Goal: Task Accomplishment & Management: Manage account settings

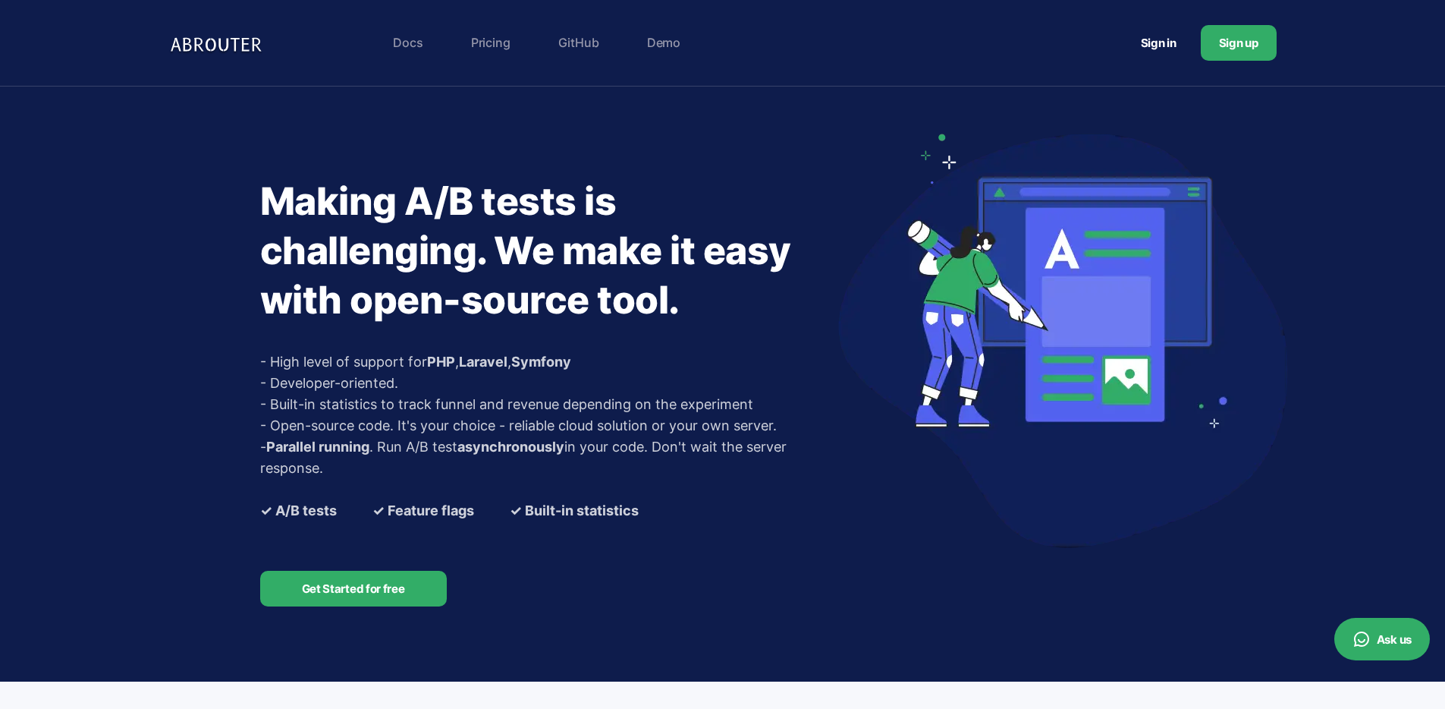
click at [1134, 47] on link "Sign in" at bounding box center [1159, 43] width 72 height 28
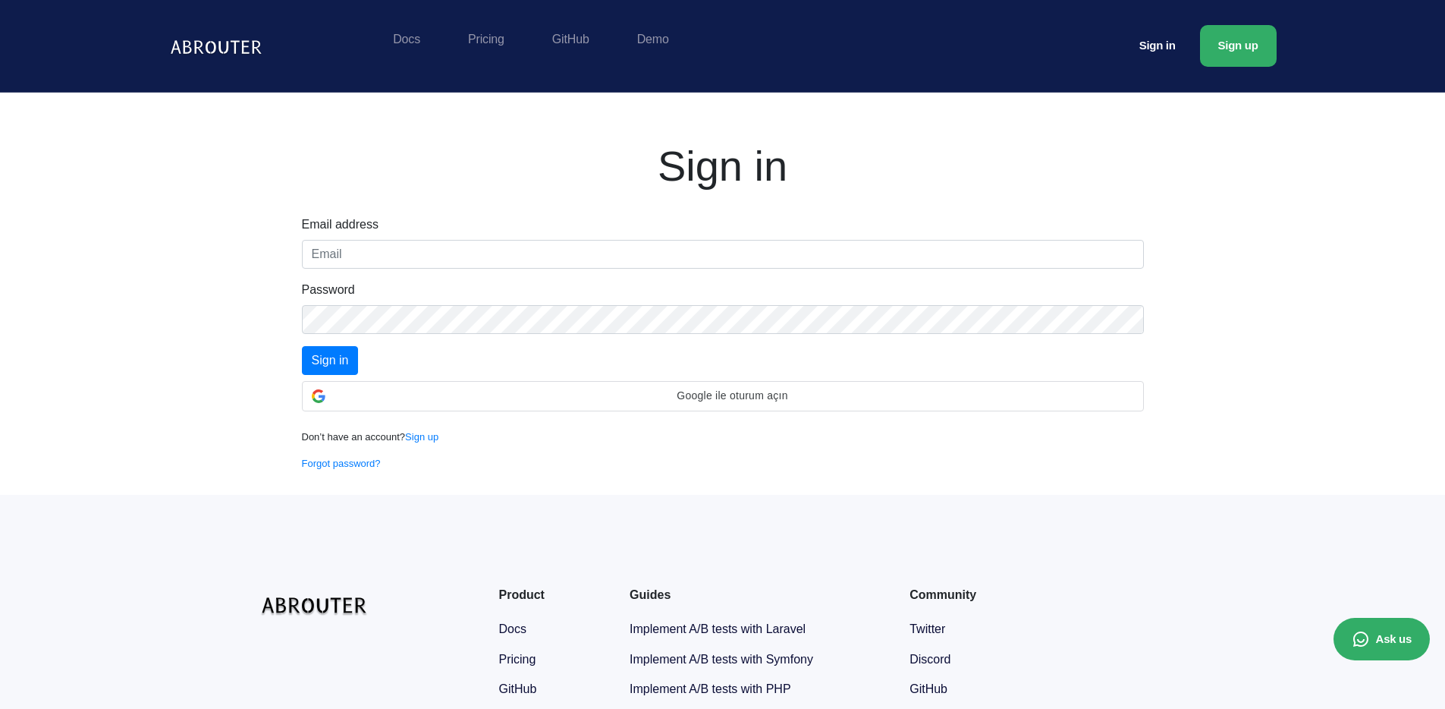
click at [405, 271] on form "Email address Password Sign in" at bounding box center [723, 294] width 842 height 159
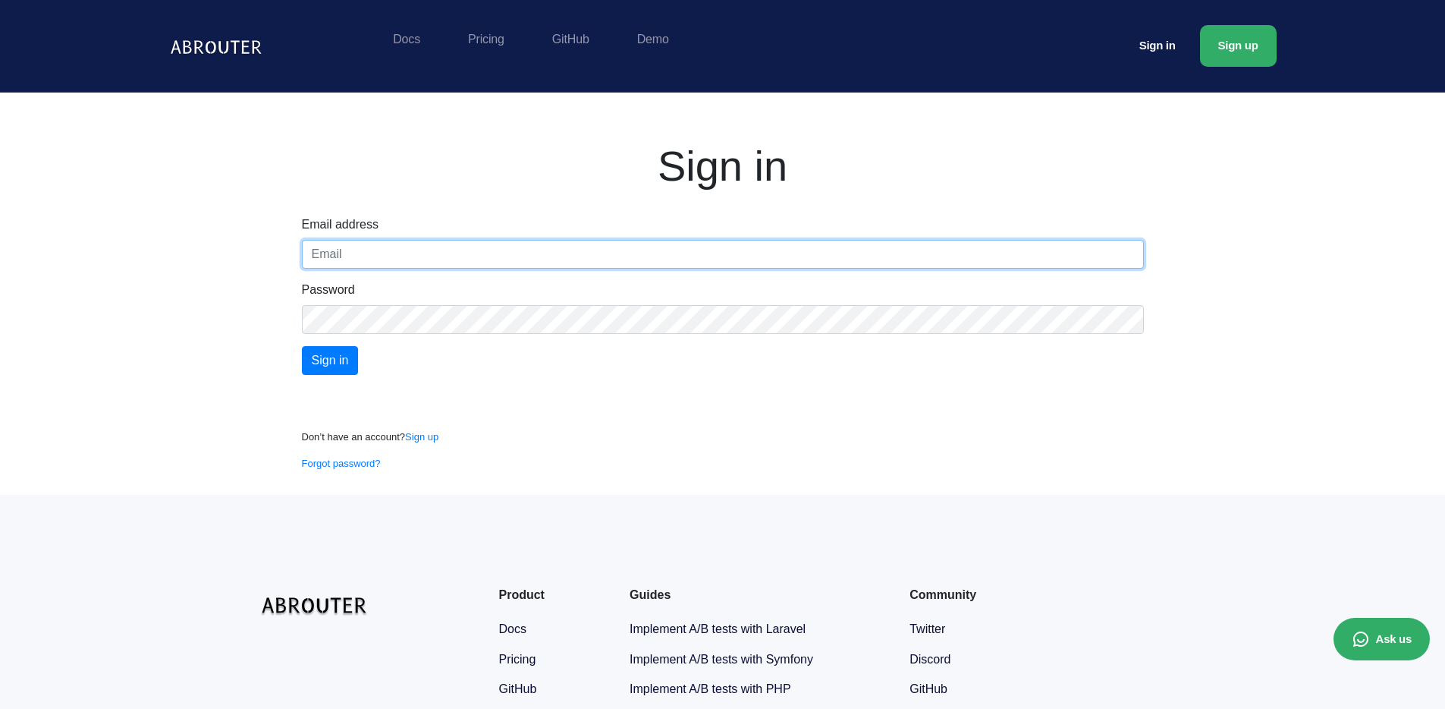
click at [408, 254] on input "text" at bounding box center [723, 254] width 842 height 29
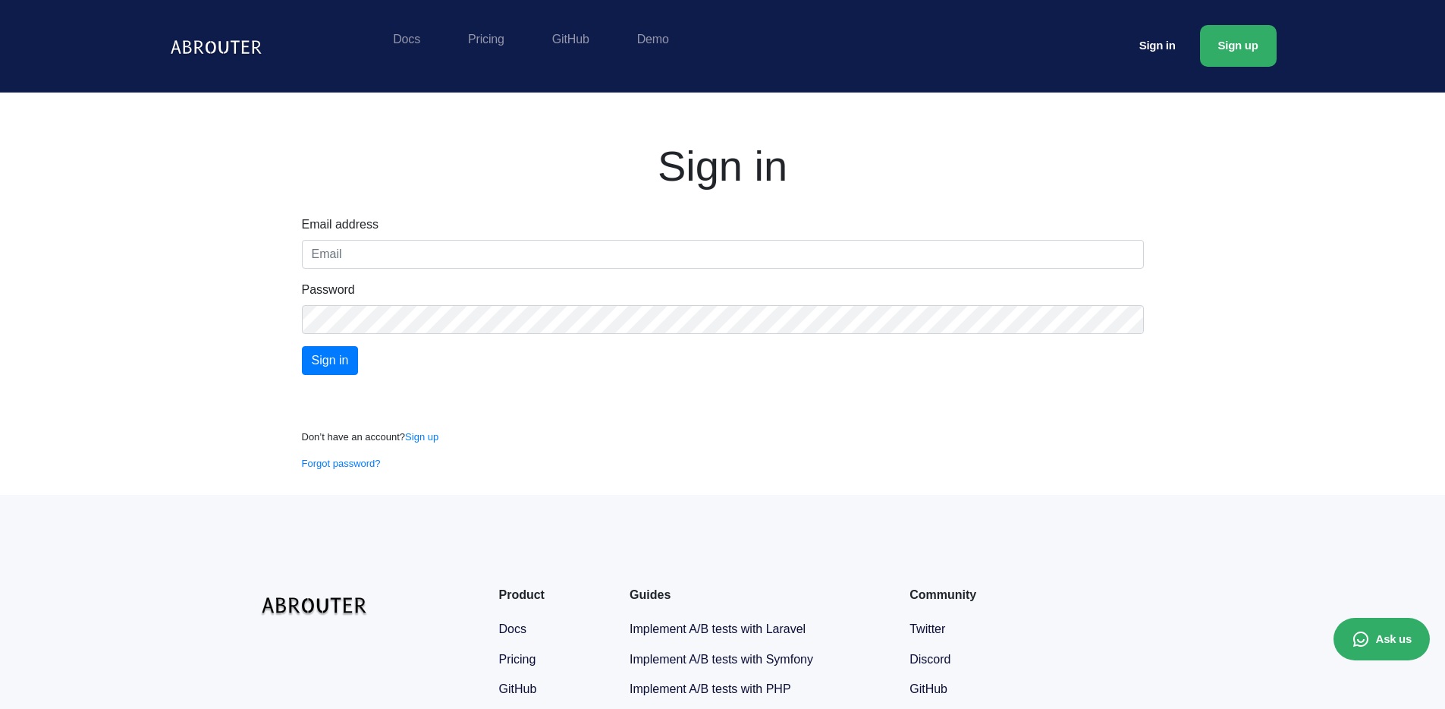
click at [179, 327] on div "Sign in Email address Password Sign in Don’t have an account? Sign up Forgot pa…" at bounding box center [722, 294] width 1445 height 402
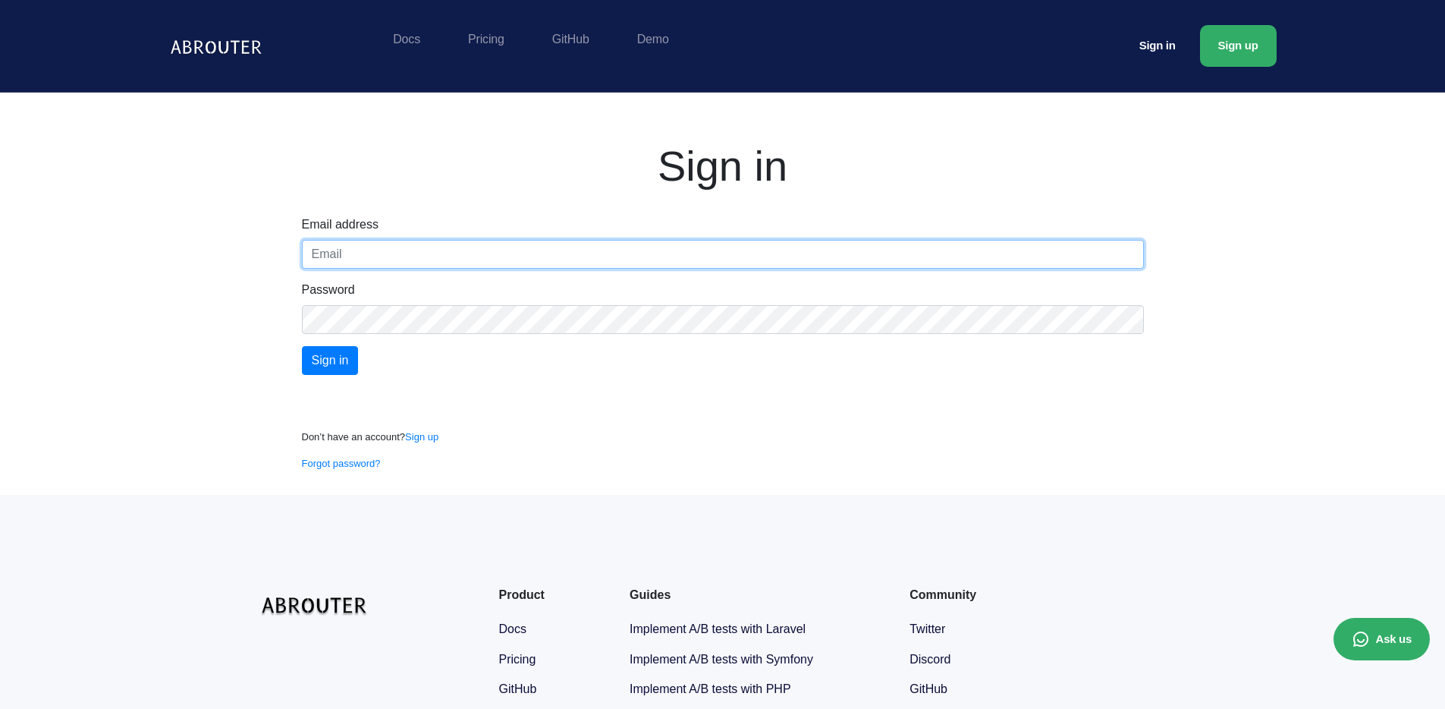
click at [485, 246] on input "text" at bounding box center [723, 254] width 842 height 29
paste input "[EMAIL_ADDRESS][DOMAIN_NAME]"
type input "[EMAIL_ADDRESS][DOMAIN_NAME]"
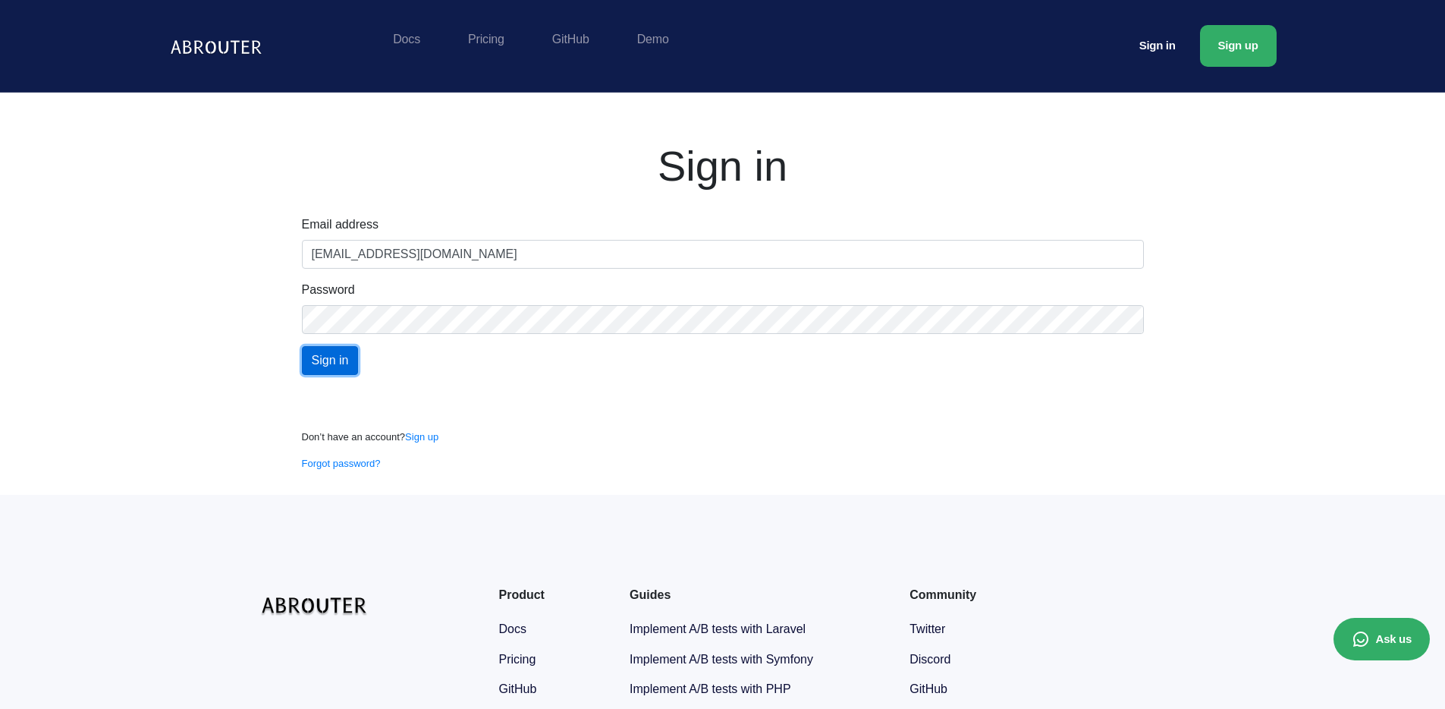
click at [305, 369] on input "Sign in" at bounding box center [330, 360] width 57 height 29
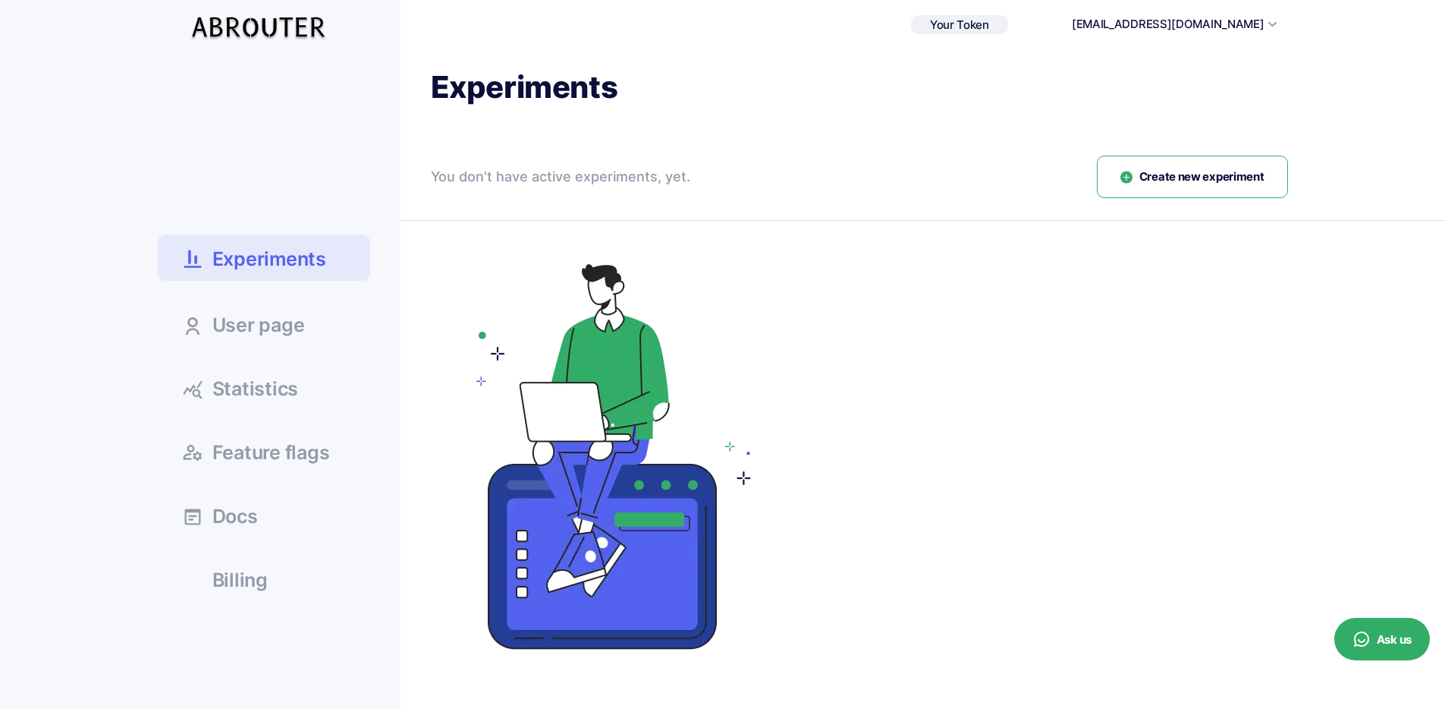
scroll to position [20, 0]
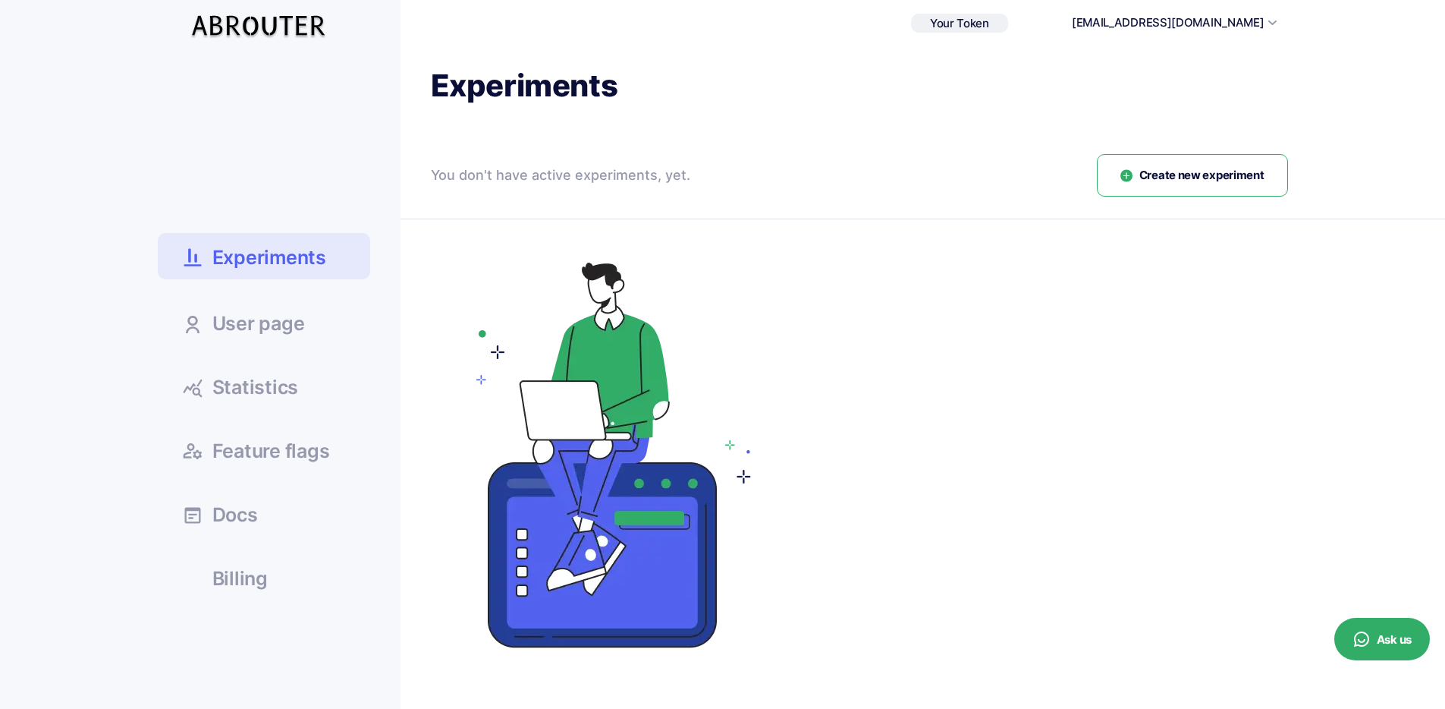
click at [275, 382] on span "Statistics" at bounding box center [255, 387] width 87 height 19
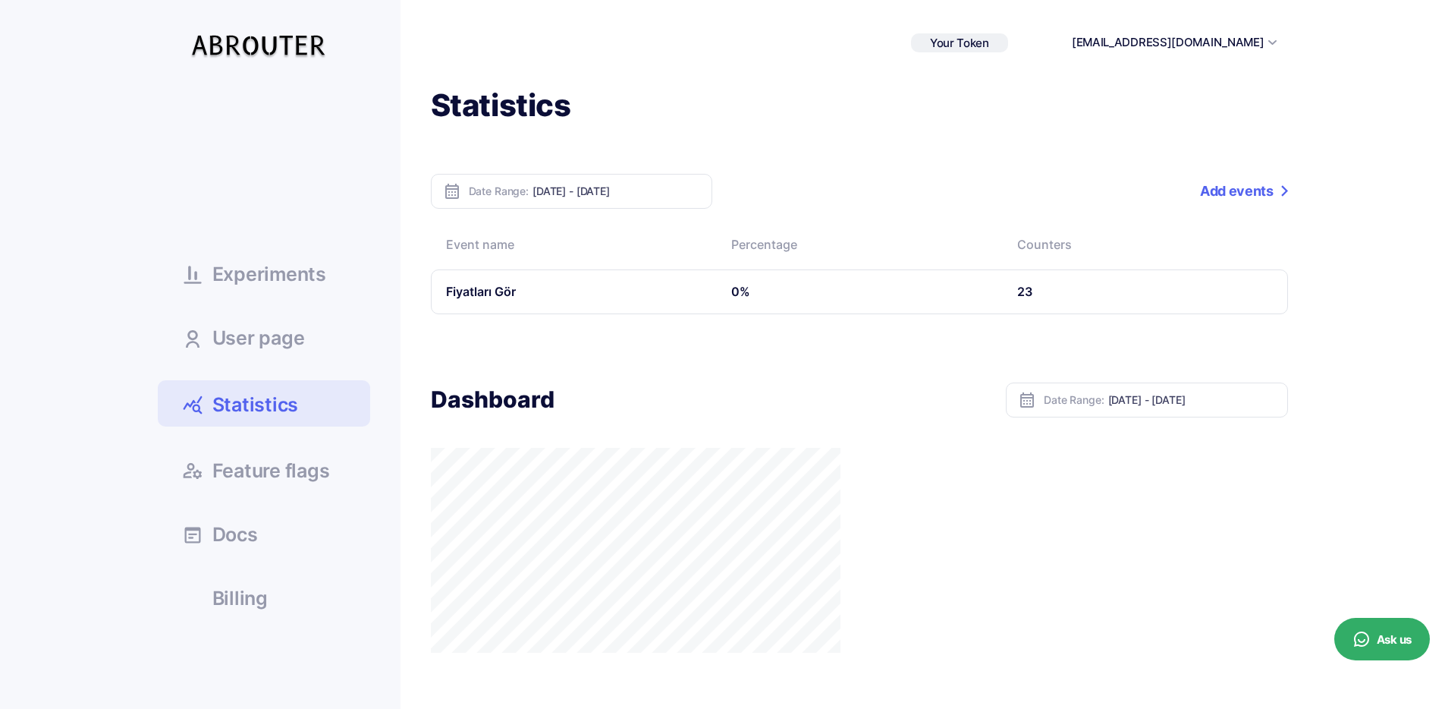
scroll to position [3, 0]
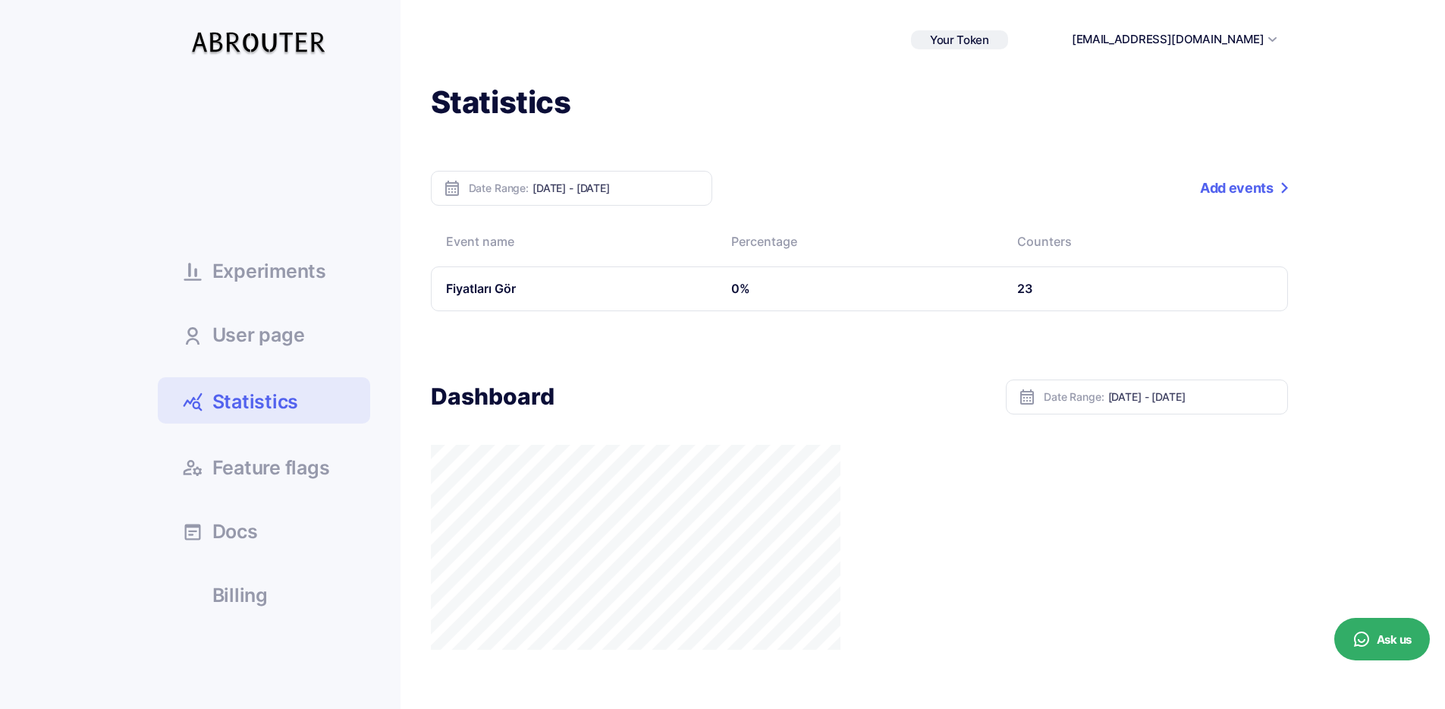
click at [503, 291] on td "Fiyatları Gör" at bounding box center [574, 288] width 286 height 45
drag, startPoint x: 1032, startPoint y: 286, endPoint x: 1084, endPoint y: 259, distance: 59.1
click at [1032, 286] on td "23" at bounding box center [1145, 288] width 286 height 45
click at [478, 276] on td "Fiyatları Gör" at bounding box center [574, 288] width 286 height 45
click at [527, 235] on th "Event name" at bounding box center [574, 244] width 286 height 46
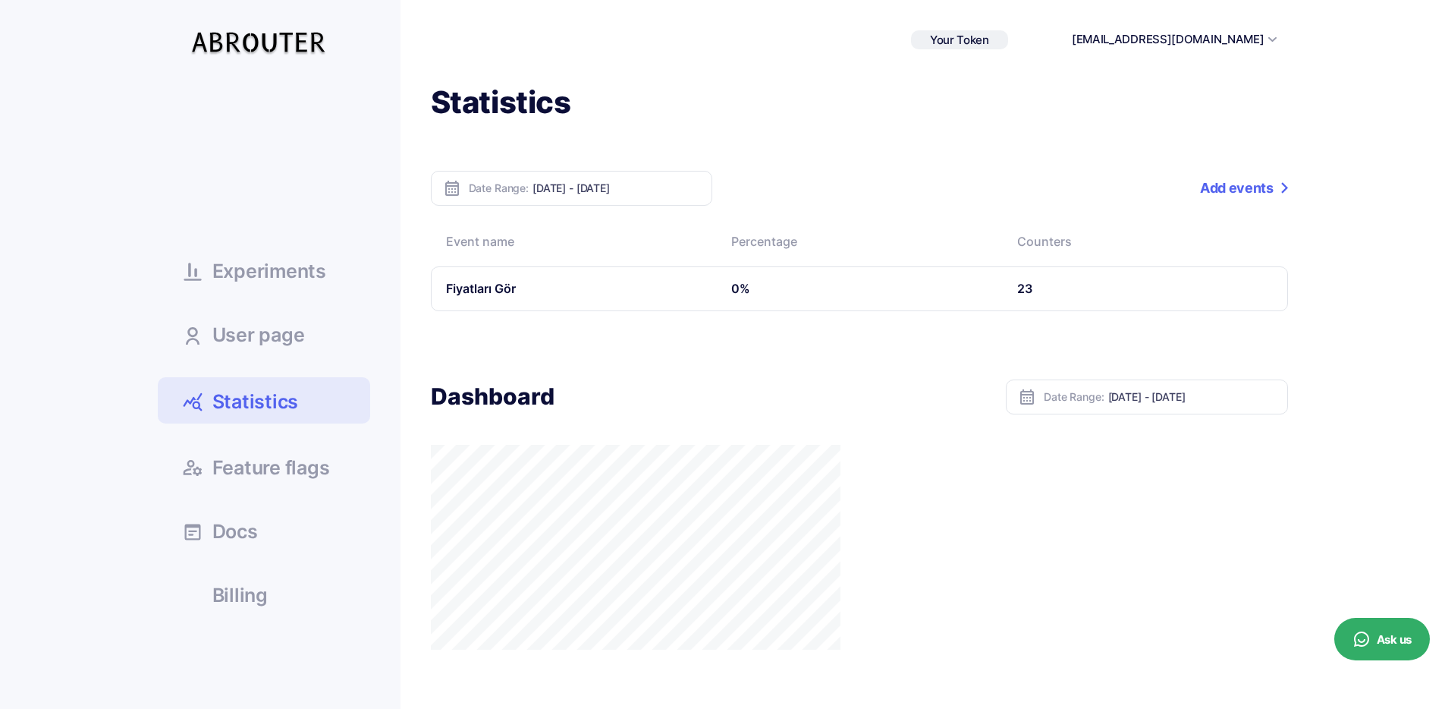
click at [506, 279] on td "Fiyatları Gör" at bounding box center [574, 288] width 286 height 45
click at [502, 285] on td "Fiyatları Gör" at bounding box center [574, 288] width 286 height 45
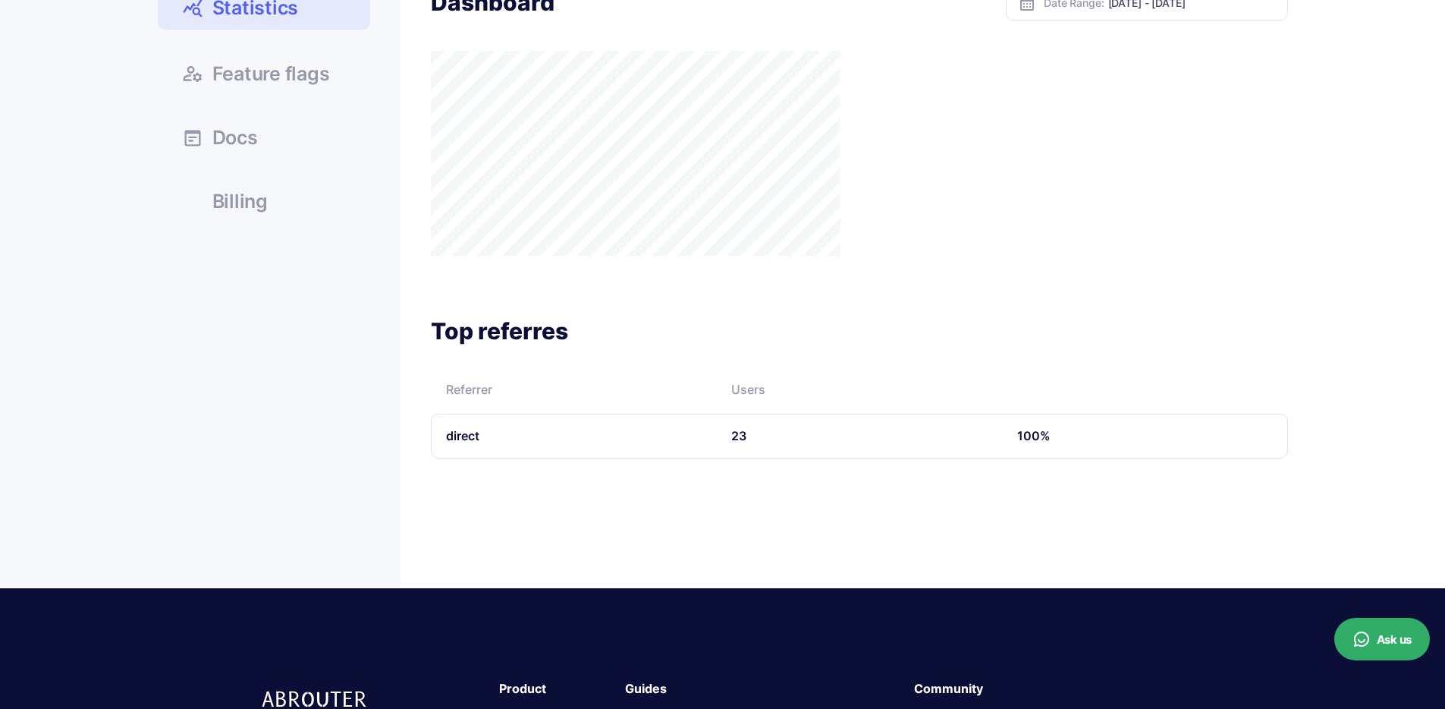
scroll to position [0, 0]
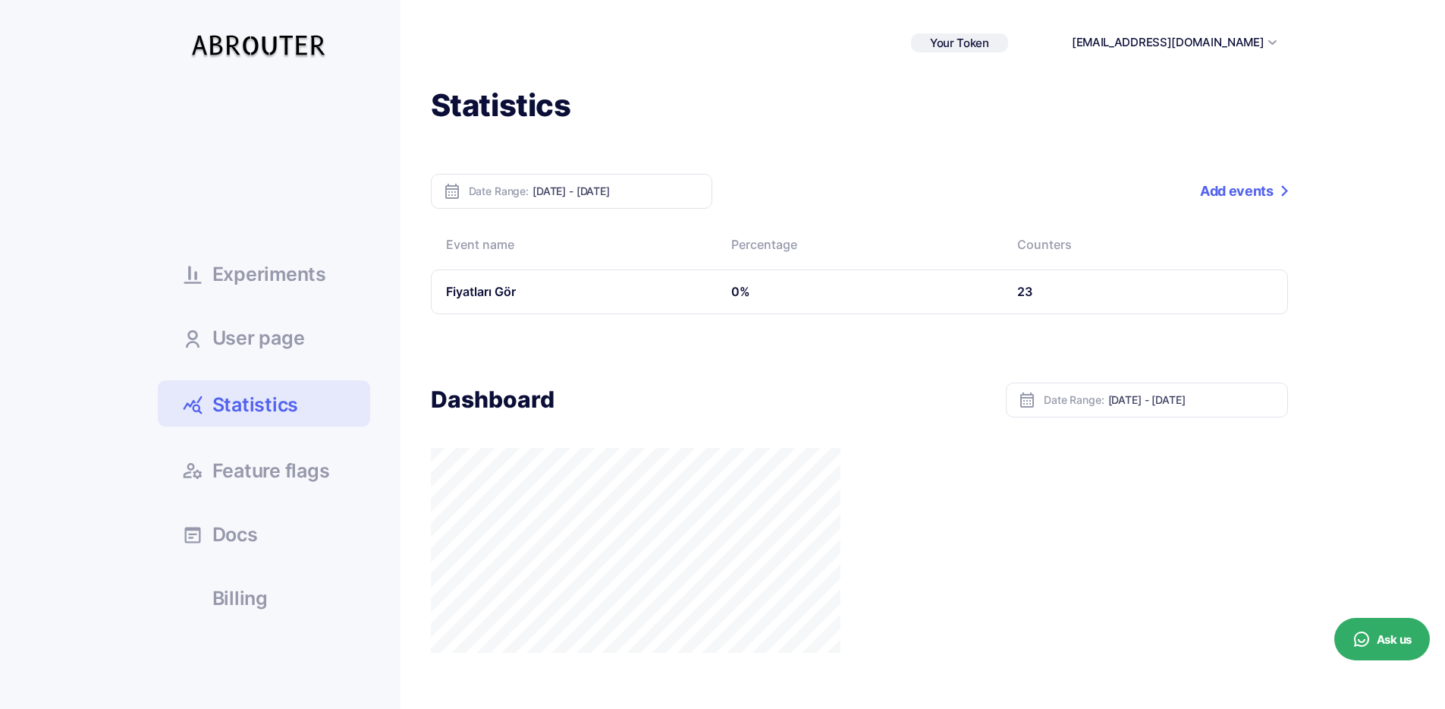
click at [301, 473] on span "Feature flags" at bounding box center [271, 470] width 118 height 19
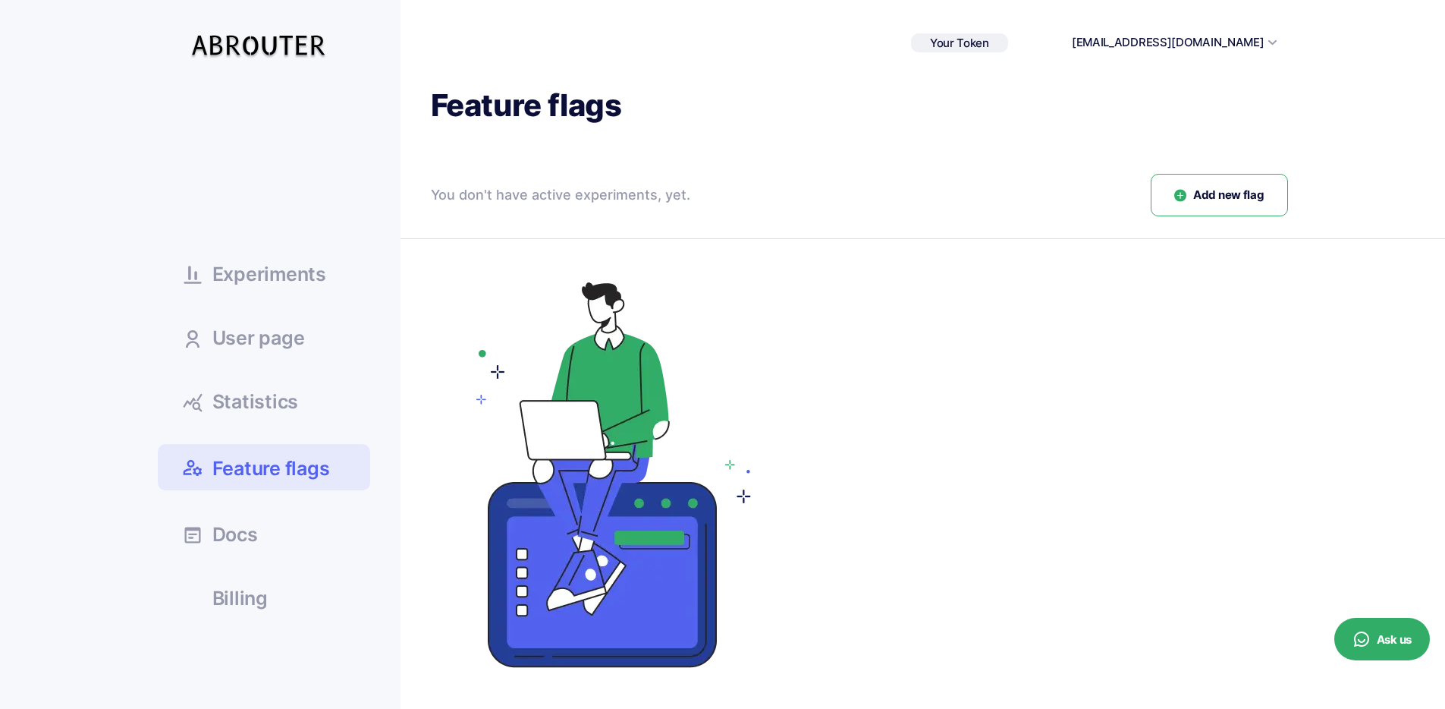
click at [287, 402] on span "Statistics" at bounding box center [255, 401] width 87 height 19
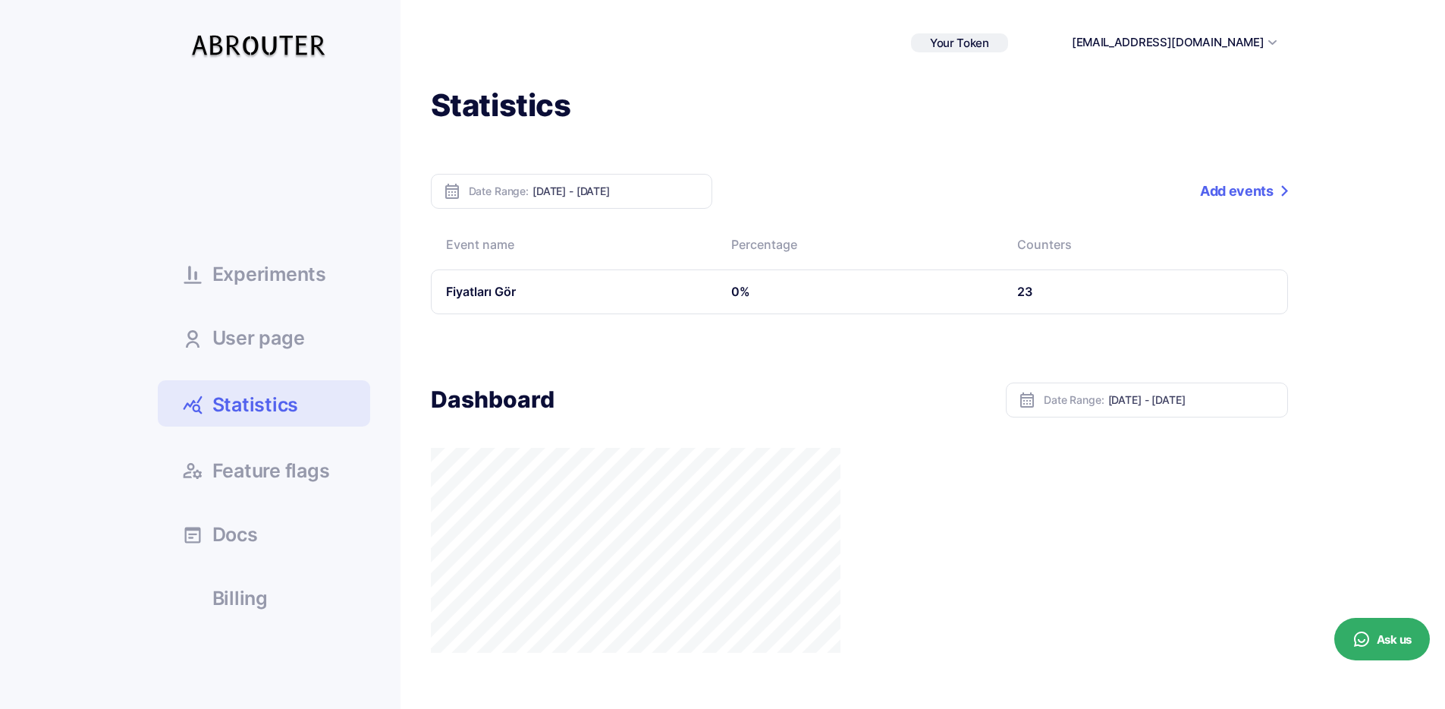
click at [474, 303] on td "Fiyatları Gör" at bounding box center [574, 291] width 286 height 45
click at [1237, 197] on link "Add events" at bounding box center [1243, 191] width 87 height 35
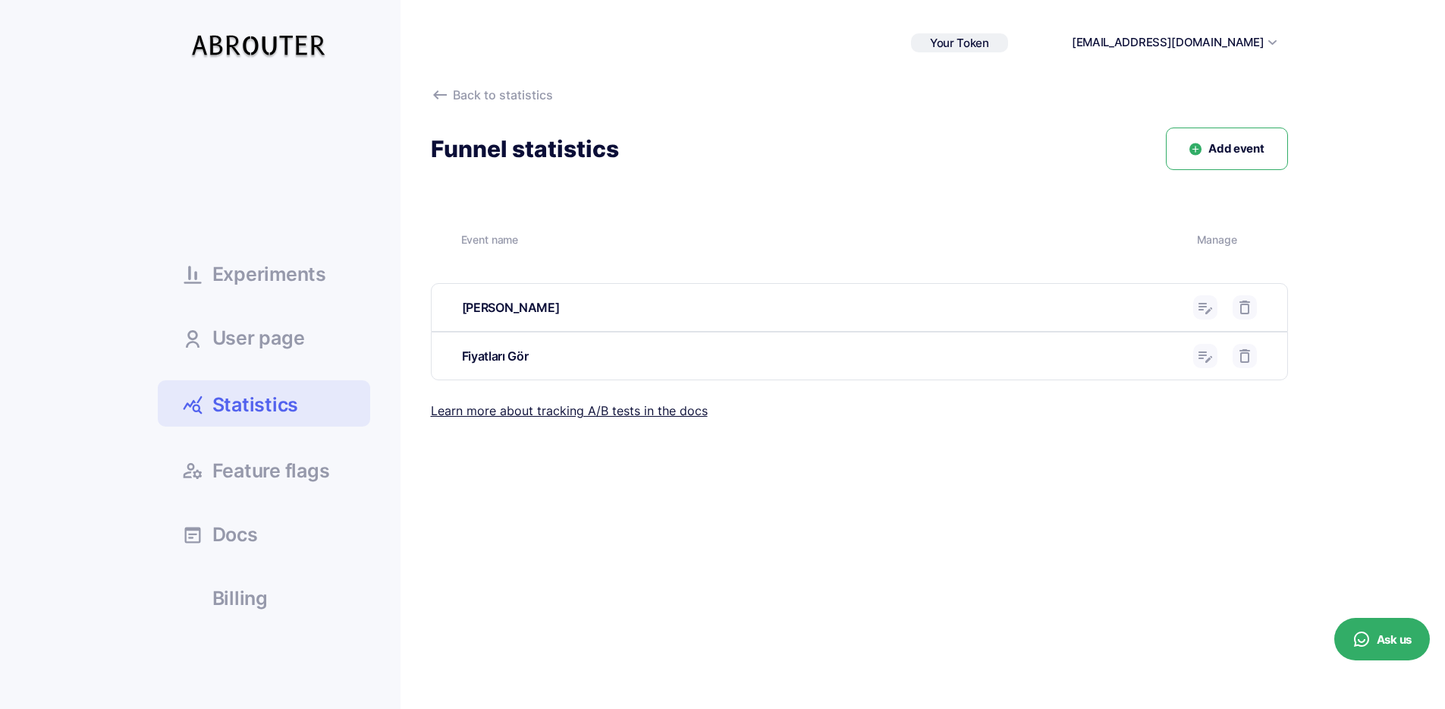
click at [335, 405] on link "Statistics" at bounding box center [264, 403] width 212 height 46
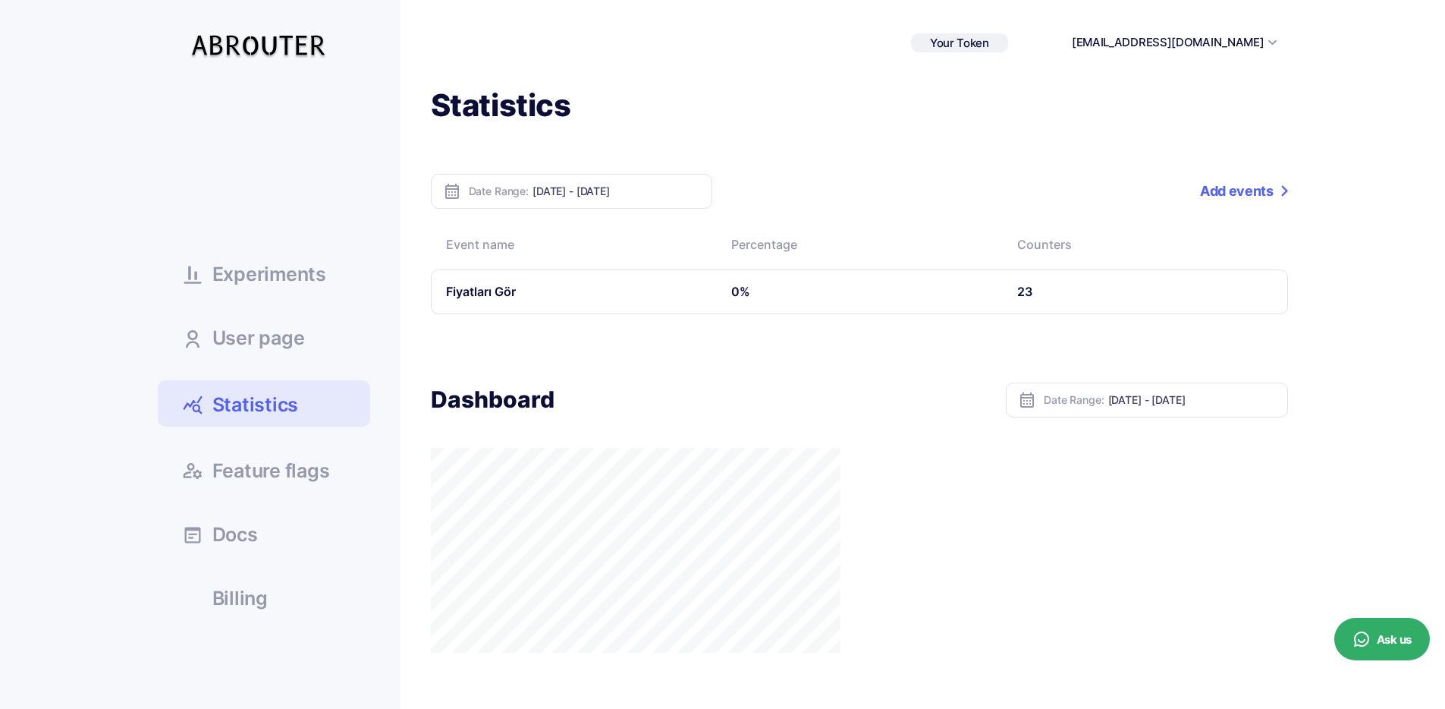
click at [470, 291] on td "Fiyatları Gör" at bounding box center [574, 291] width 286 height 45
drag, startPoint x: 470, startPoint y: 291, endPoint x: 985, endPoint y: 197, distance: 523.0
click at [521, 280] on td "Fiyatları Gör" at bounding box center [574, 291] width 286 height 45
click at [1272, 188] on link "Add events" at bounding box center [1243, 191] width 87 height 35
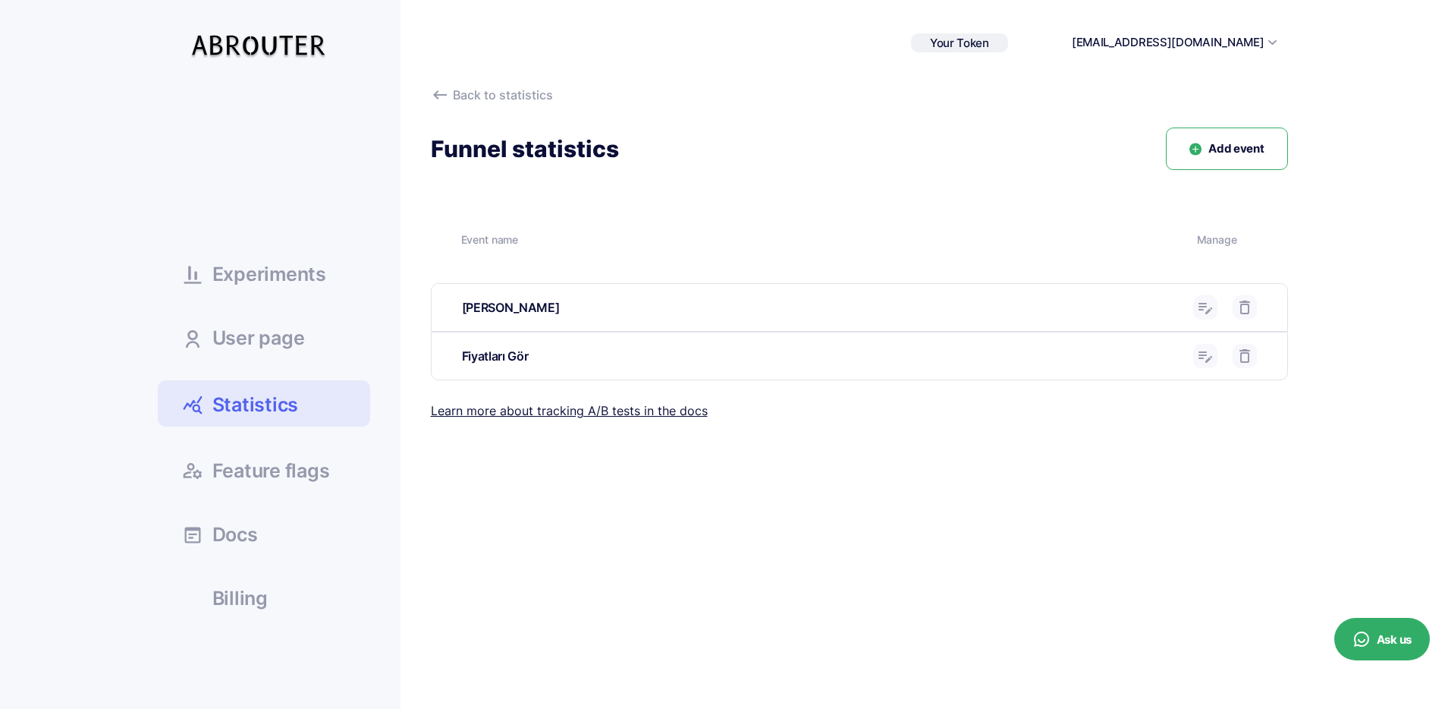
click at [229, 260] on link "Experiments" at bounding box center [264, 273] width 212 height 41
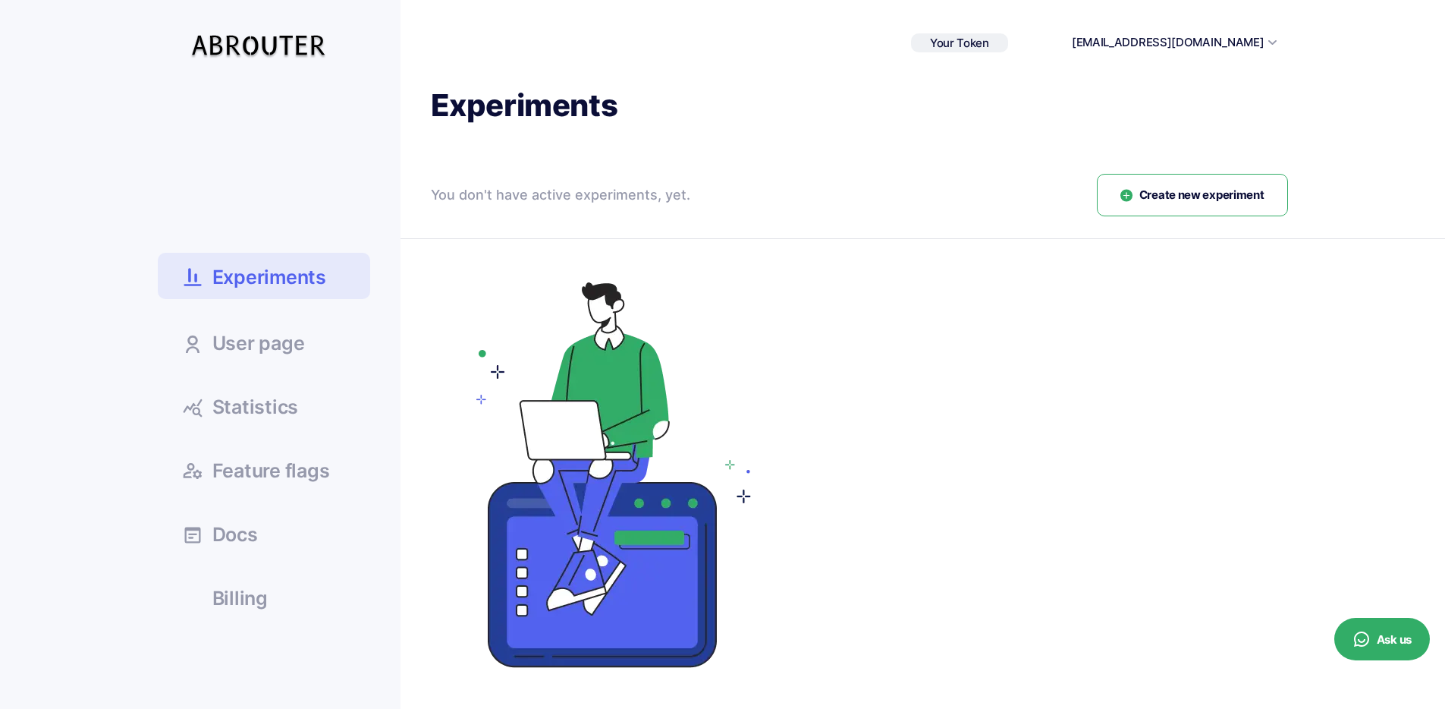
click at [292, 412] on span "Statistics" at bounding box center [255, 407] width 87 height 19
